Goal: Information Seeking & Learning: Understand process/instructions

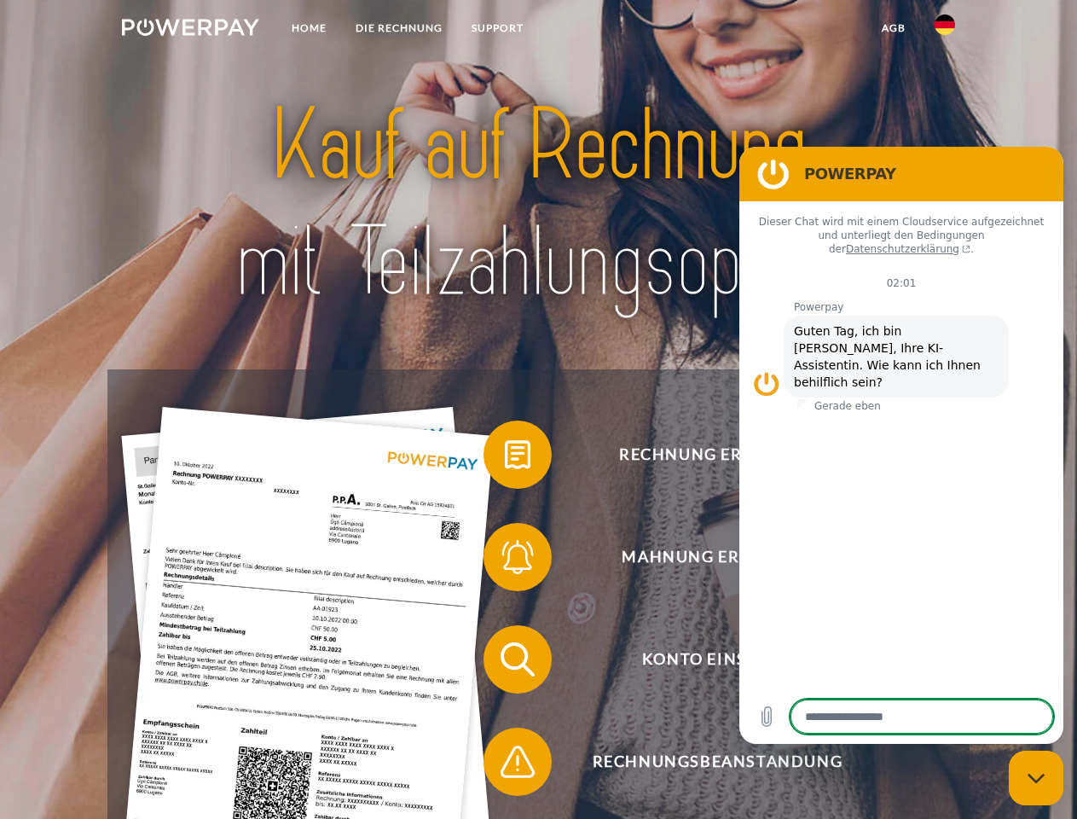
click at [190, 30] on img at bounding box center [190, 27] width 137 height 17
click at [945, 30] on img at bounding box center [944, 24] width 20 height 20
click at [893, 28] on link "agb" at bounding box center [893, 28] width 53 height 31
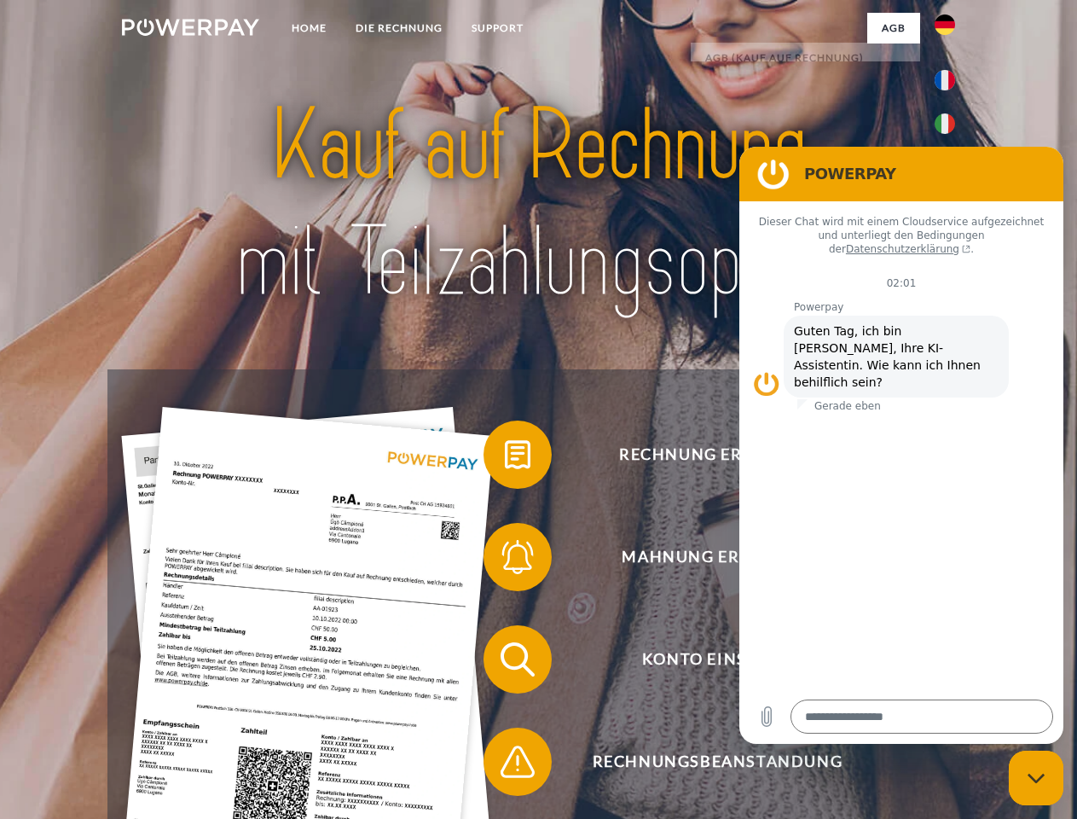
click at [505, 458] on span at bounding box center [491, 454] width 85 height 85
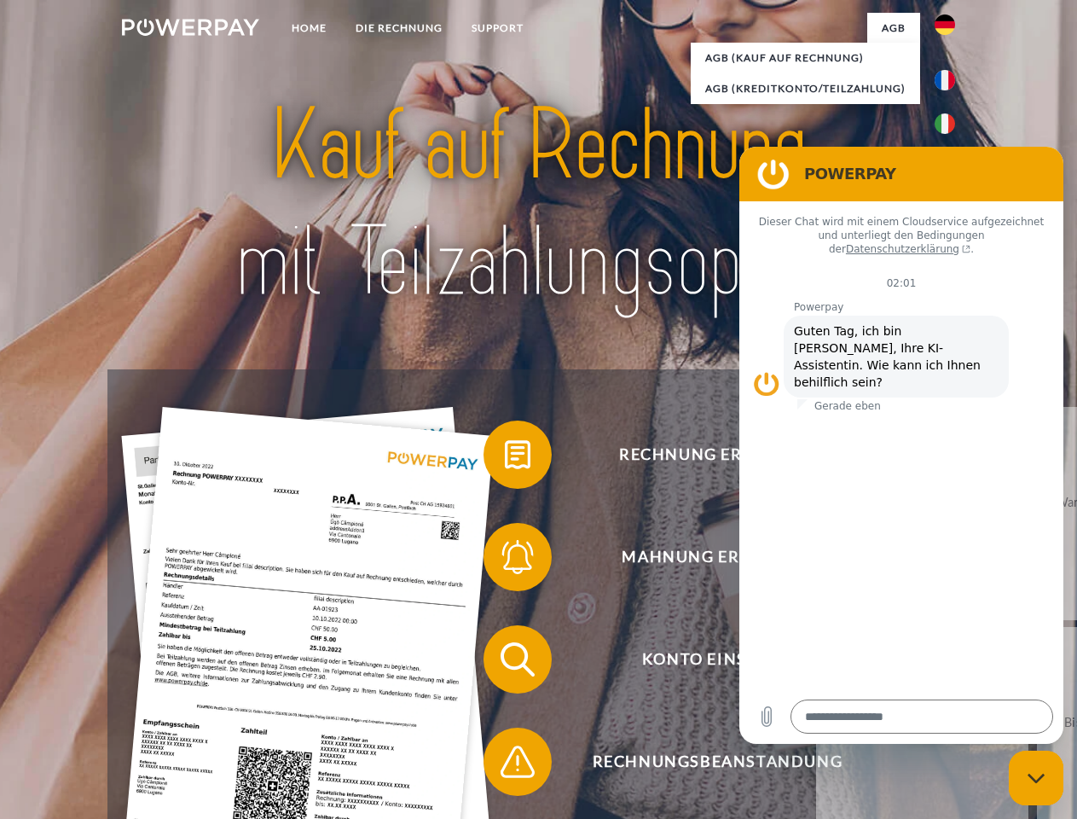
click at [505, 560] on span at bounding box center [491, 556] width 85 height 85
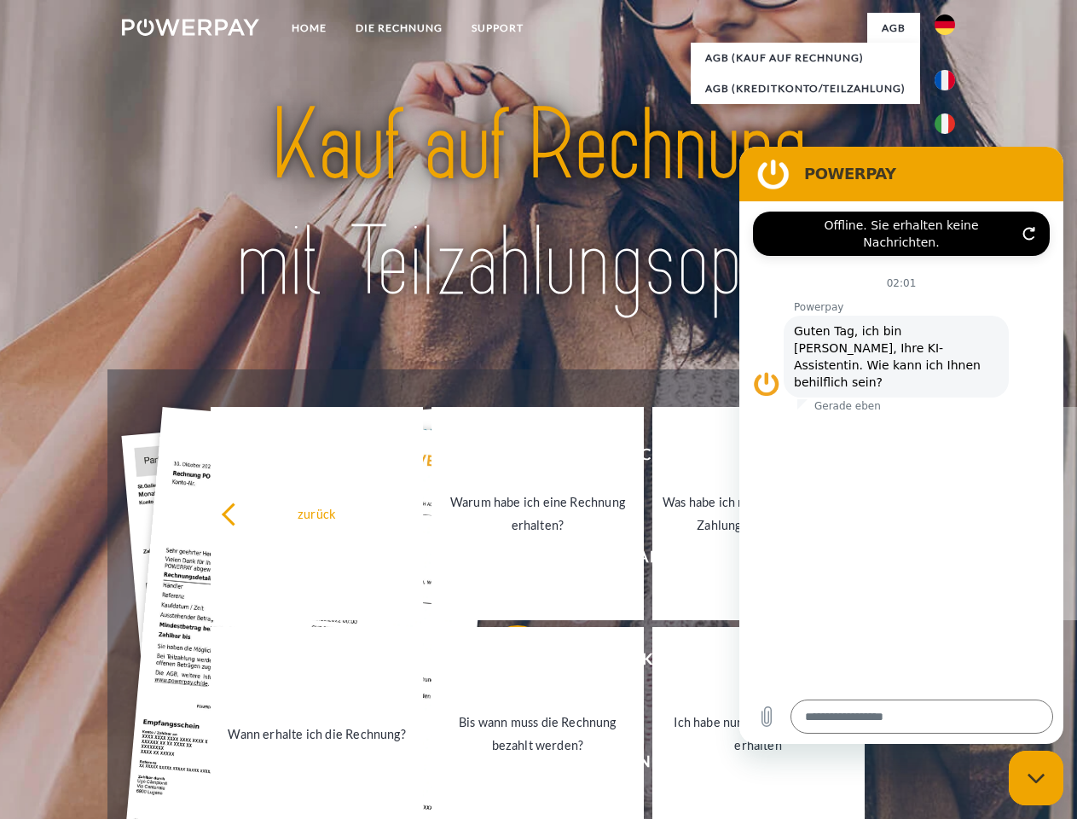
click at [505, 662] on link "Bis wann muss die Rechnung bezahlt werden?" at bounding box center [537, 733] width 212 height 213
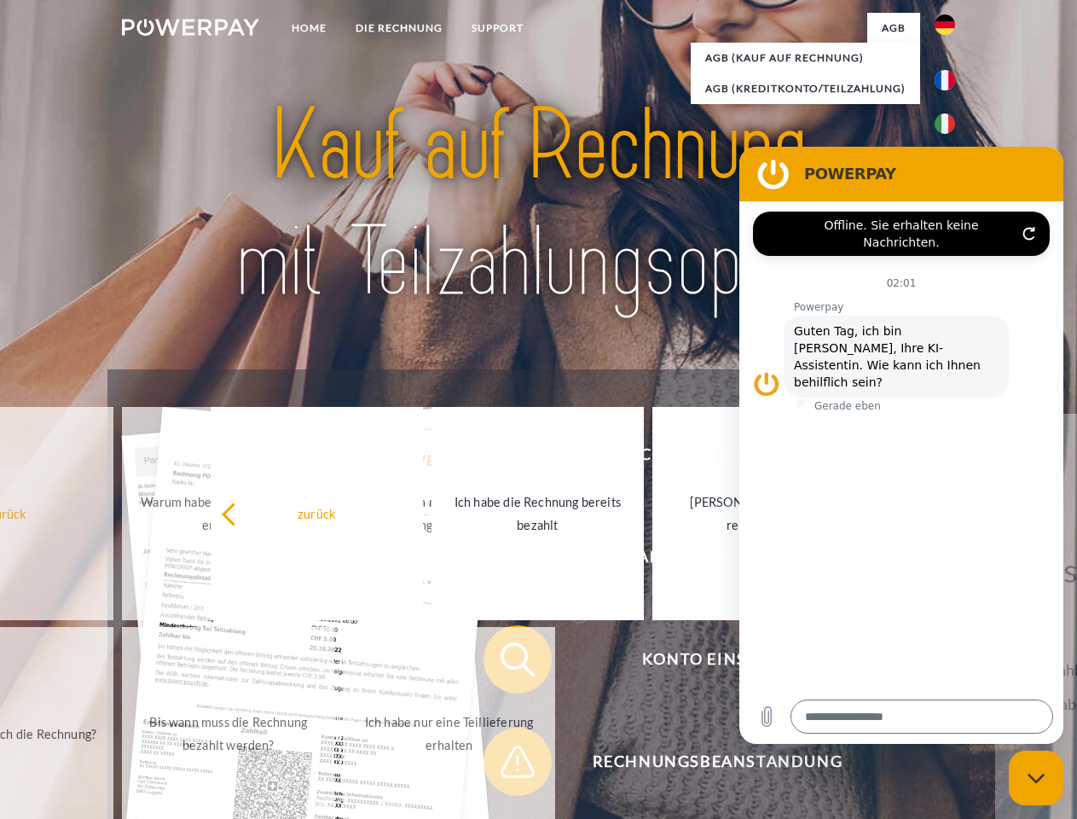
click at [505, 765] on span at bounding box center [491, 761] width 85 height 85
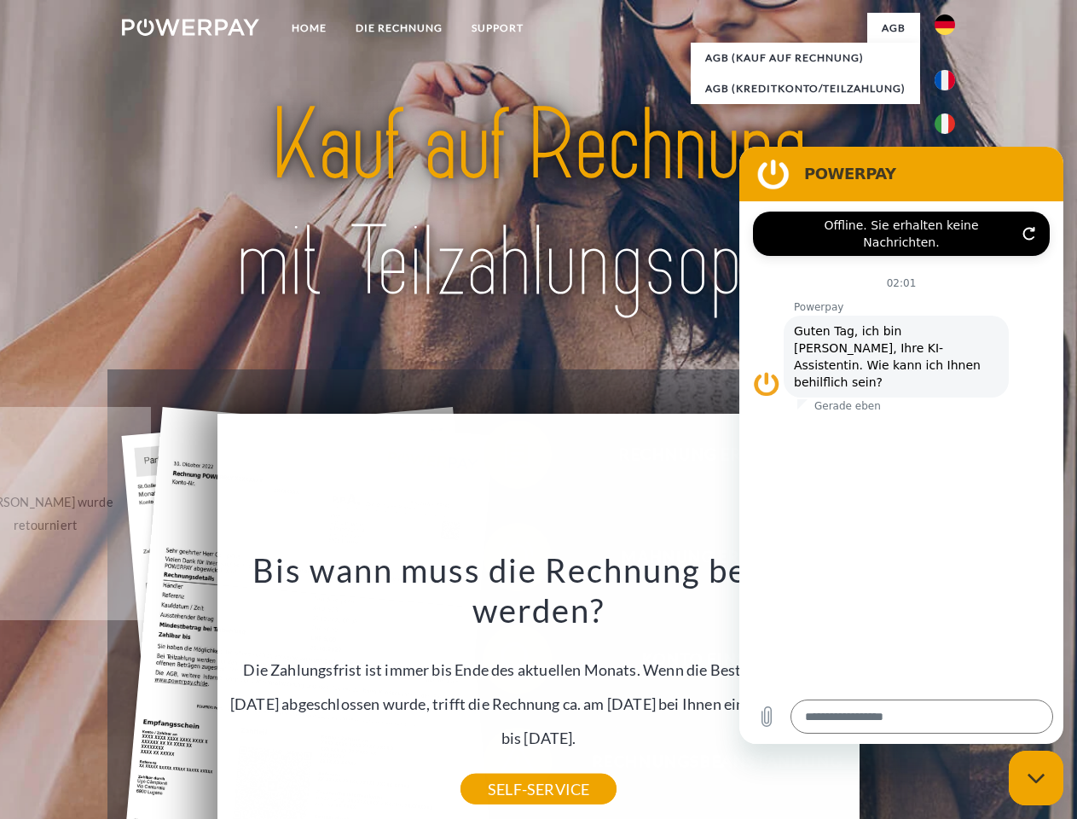
click at [1036, 778] on icon "Messaging-Fenster schließen" at bounding box center [1036, 777] width 18 height 11
type textarea "*"
